Goal: Communication & Community: Answer question/provide support

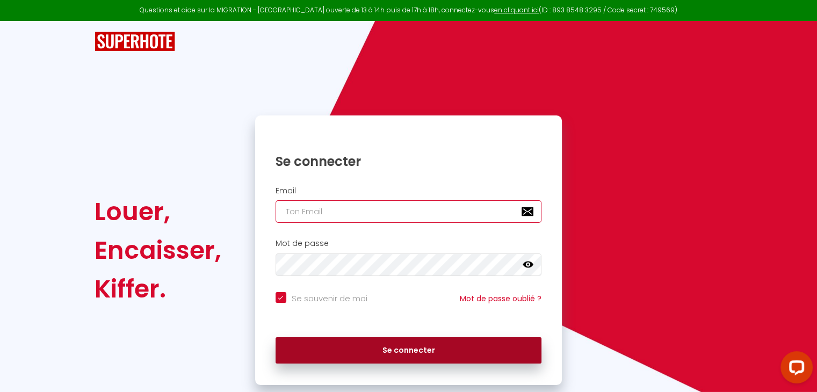
type input "[EMAIL_ADDRESS][DOMAIN_NAME]"
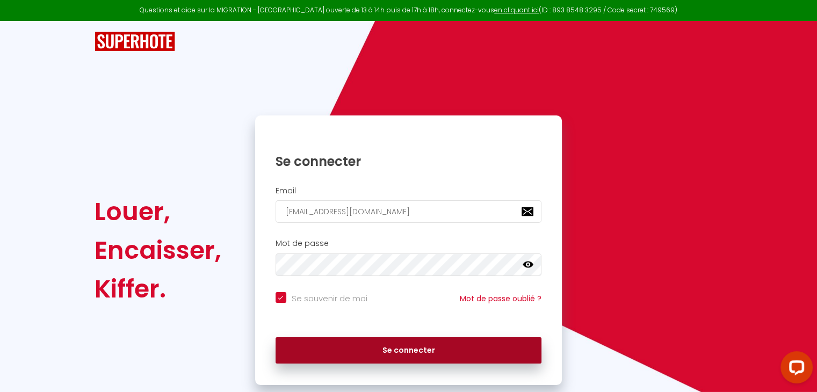
click at [322, 356] on button "Se connecter" at bounding box center [409, 351] width 267 height 27
checkbox input "true"
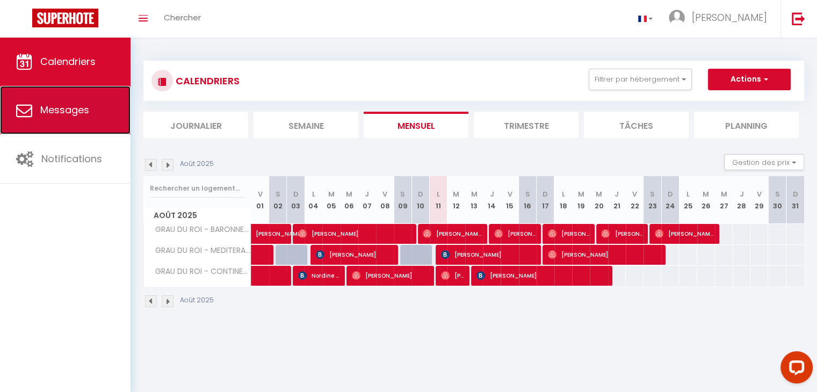
click at [71, 109] on span "Messages" at bounding box center [64, 109] width 49 height 13
select select "message"
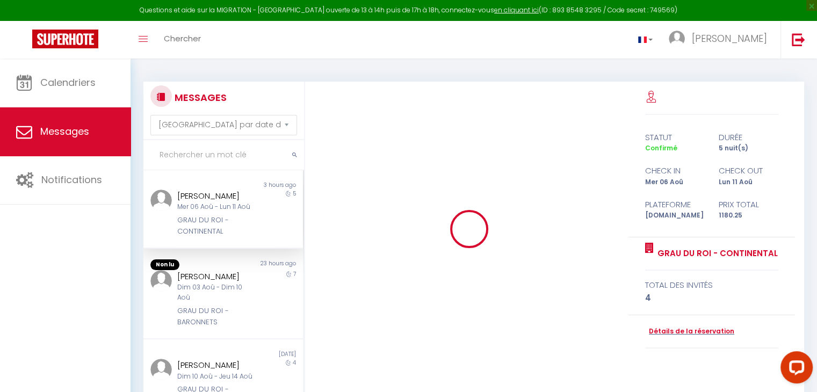
scroll to position [4598, 0]
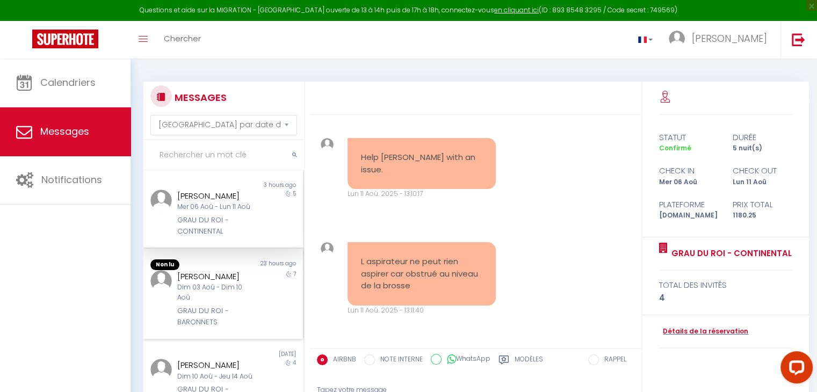
click at [250, 306] on div "[PERSON_NAME] Dim 03 Aoû - Dim 10 [PERSON_NAME] DU ROI - BARONNETS" at bounding box center [216, 299] width 93 height 58
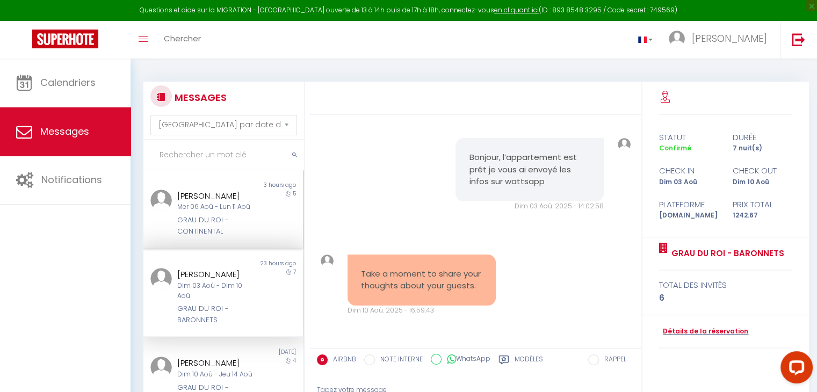
click at [263, 237] on div "5" at bounding box center [283, 213] width 40 height 47
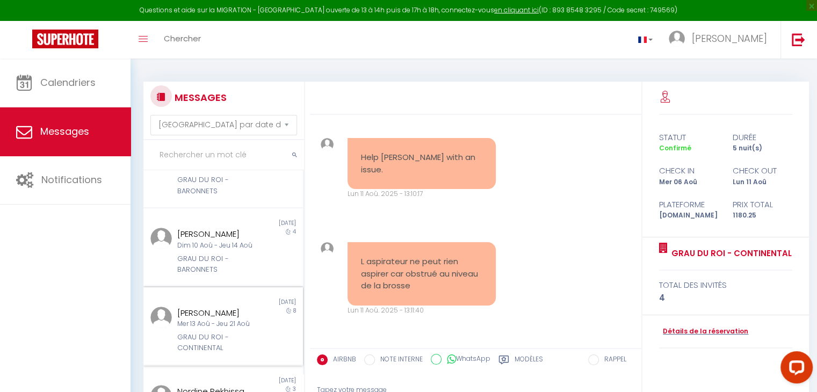
scroll to position [161, 0]
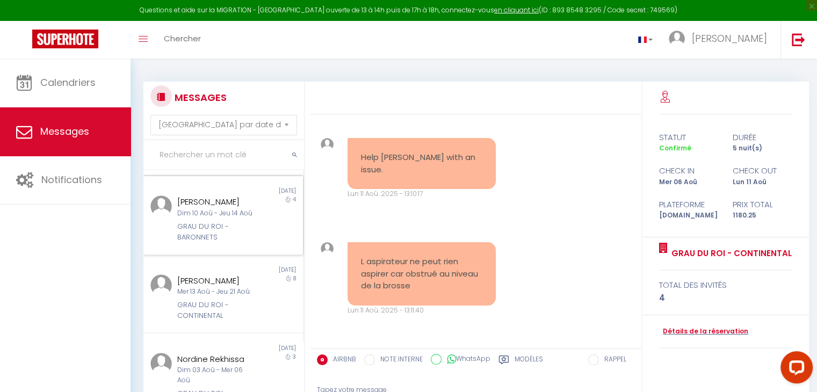
click at [238, 243] on div "GRAU DU ROI - BARONNETS" at bounding box center [216, 232] width 79 height 22
